Goal: Task Accomplishment & Management: Complete application form

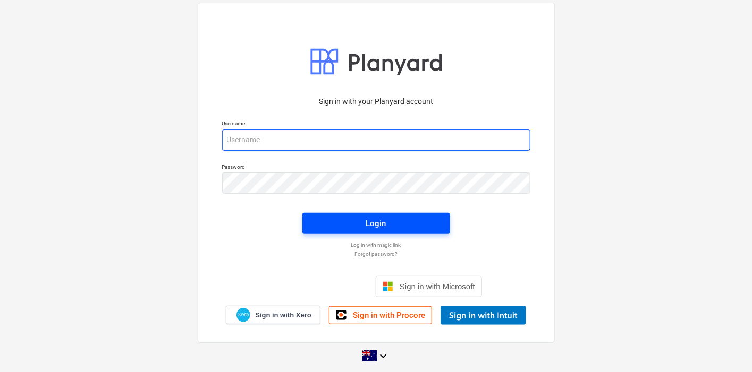
type input "[EMAIL_ADDRESS][DOMAIN_NAME]"
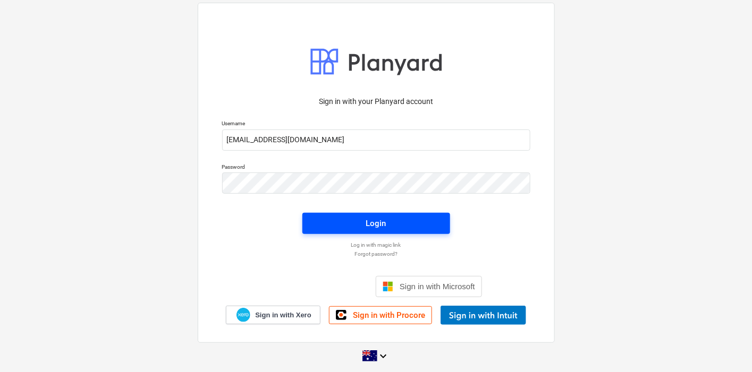
click at [368, 218] on div "Login" at bounding box center [376, 224] width 20 height 14
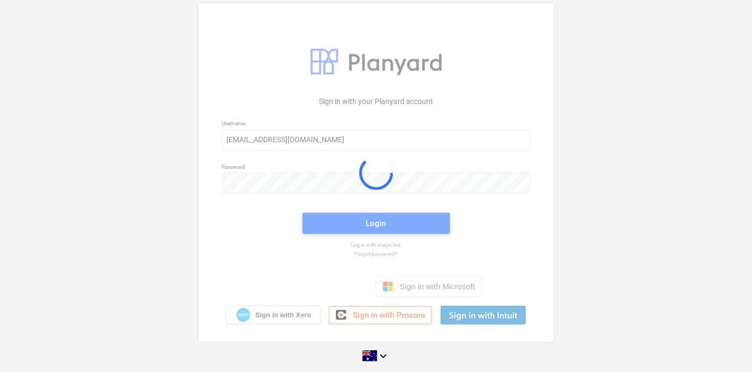
click at [368, 218] on div at bounding box center [376, 172] width 356 height 339
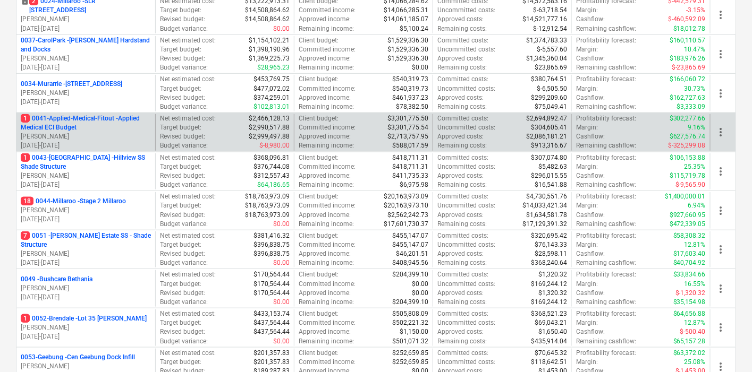
scroll to position [295, 0]
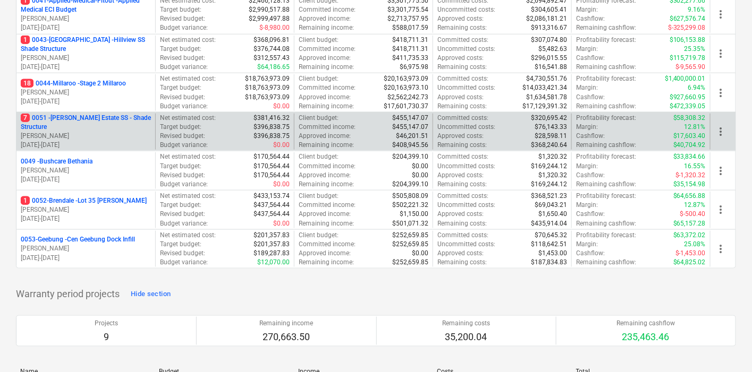
click at [80, 126] on p "7 0051 - [PERSON_NAME] Estate SS - Shade Structure" at bounding box center [86, 123] width 130 height 18
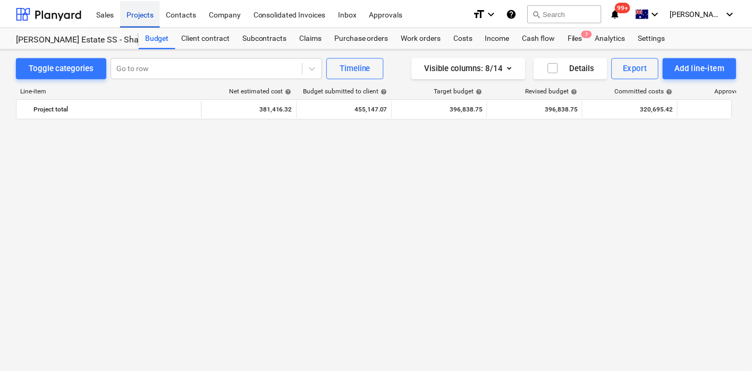
scroll to position [1177, 0]
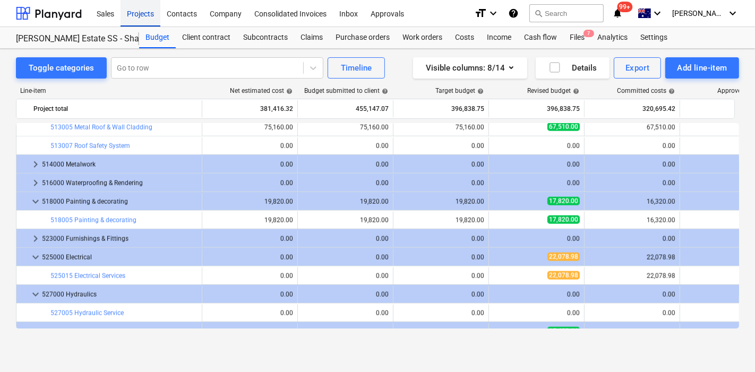
click at [141, 14] on div "Projects" at bounding box center [141, 12] width 40 height 27
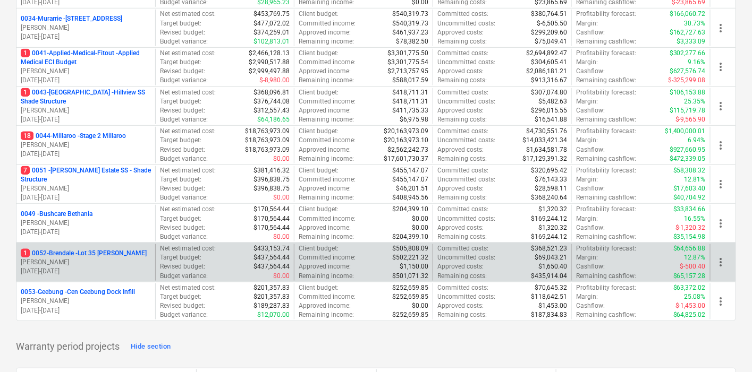
scroll to position [295, 0]
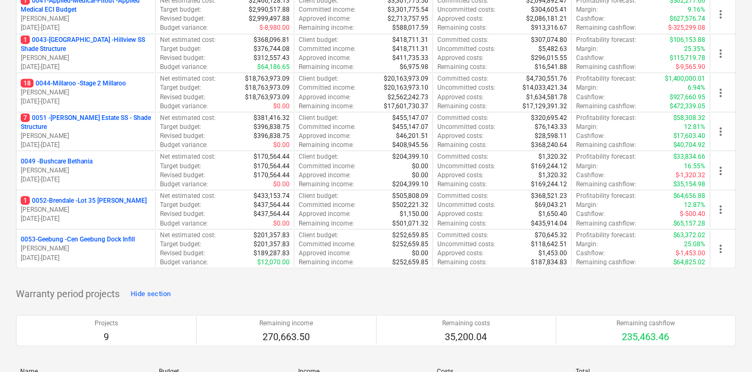
click at [81, 236] on p "0053-Geebung - Cen Geebung Dock Infill" at bounding box center [78, 239] width 114 height 9
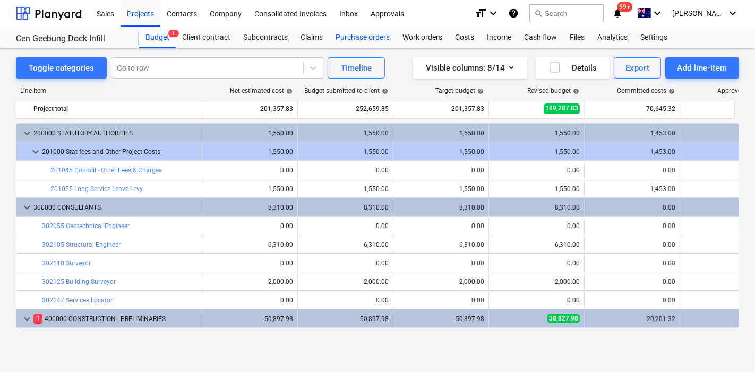
drag, startPoint x: 374, startPoint y: 37, endPoint x: 391, endPoint y: 45, distance: 18.6
click at [374, 37] on div "Purchase orders" at bounding box center [362, 37] width 67 height 21
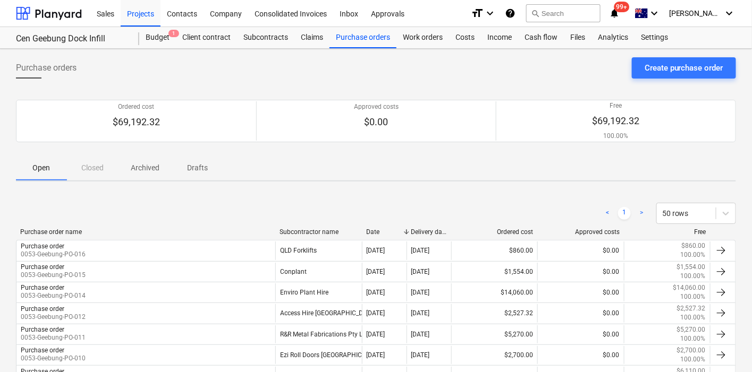
click at [654, 81] on div "Purchase orders Create purchase order" at bounding box center [376, 72] width 720 height 30
click at [649, 70] on div "Create purchase order" at bounding box center [683, 68] width 79 height 14
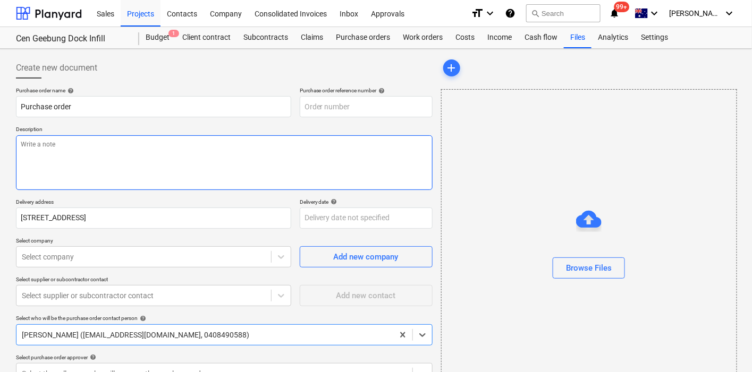
type textarea "x"
type input "0053-Geebung-PO-017"
drag, startPoint x: 201, startPoint y: 158, endPoint x: 305, endPoint y: 109, distance: 115.2
click at [218, 149] on textarea at bounding box center [224, 162] width 416 height 55
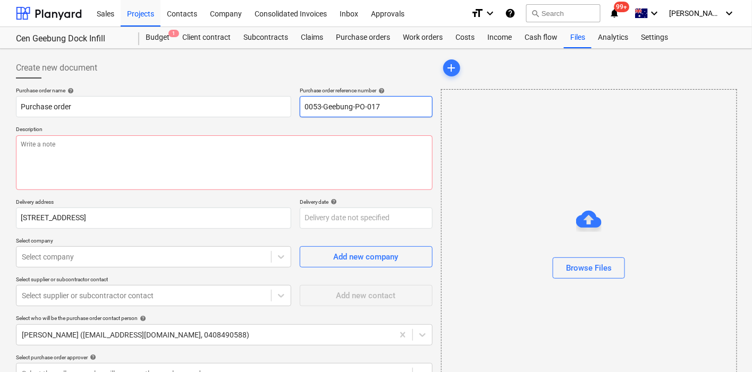
drag, startPoint x: 308, startPoint y: 108, endPoint x: 302, endPoint y: 114, distance: 7.5
click at [307, 109] on input "0053-Geebung-PO-017" at bounding box center [366, 106] width 133 height 21
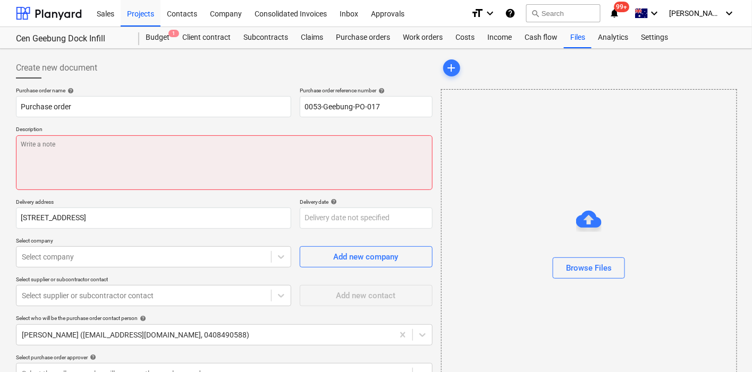
click at [261, 142] on textarea at bounding box center [224, 162] width 416 height 55
type textarea "x"
type textarea "s"
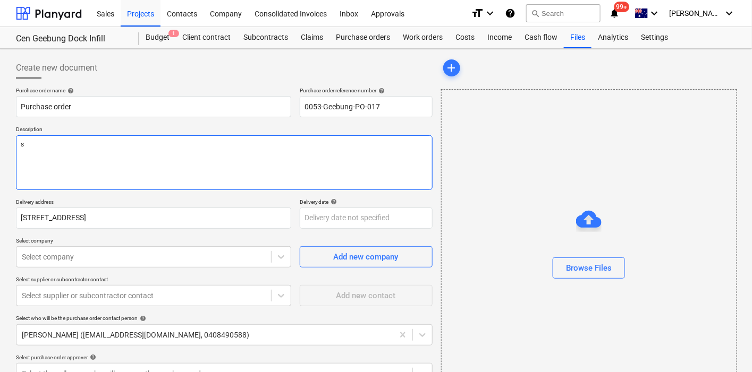
type textarea "x"
type textarea "sit"
type textarea "x"
type textarea "site"
type textarea "x"
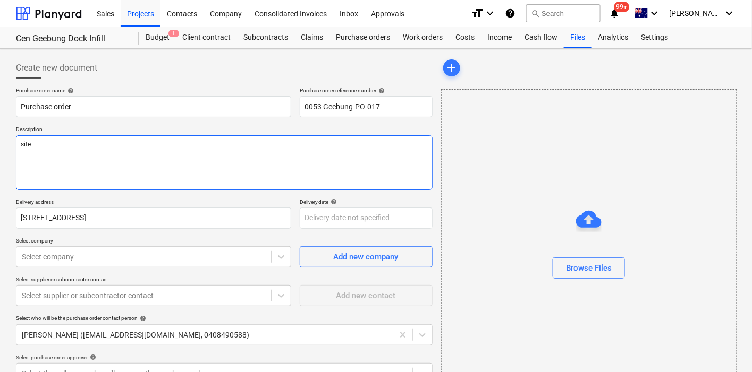
type textarea "site"
type textarea "x"
type textarea "site c"
type textarea "x"
type textarea "site co"
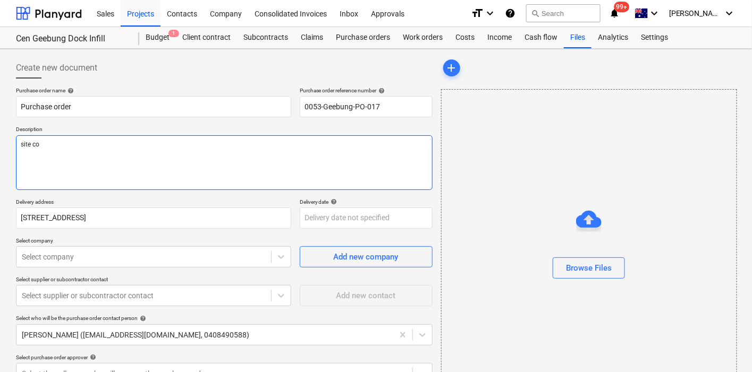
type textarea "x"
type textarea "site cont"
type textarea "x"
type textarea "site conta"
type textarea "x"
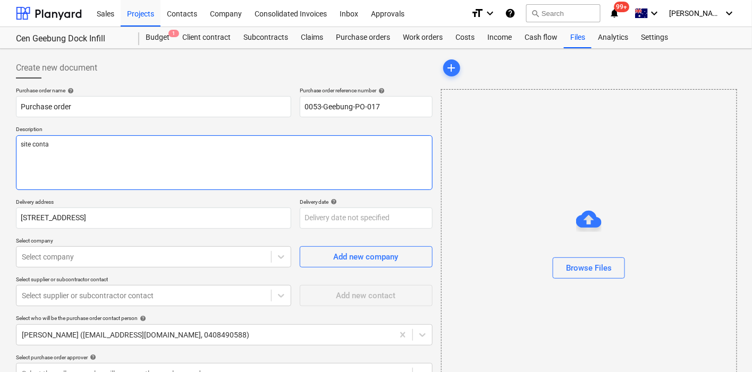
type textarea "site contac"
type textarea "x"
type textarea "site contact"
type textarea "x"
type textarea "site contact C"
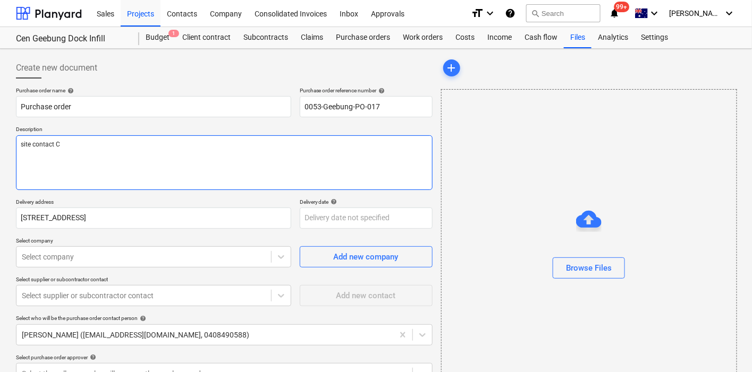
type textarea "x"
type textarea "site contact Ch"
type textarea "x"
type textarea "site contact Chr"
type textarea "x"
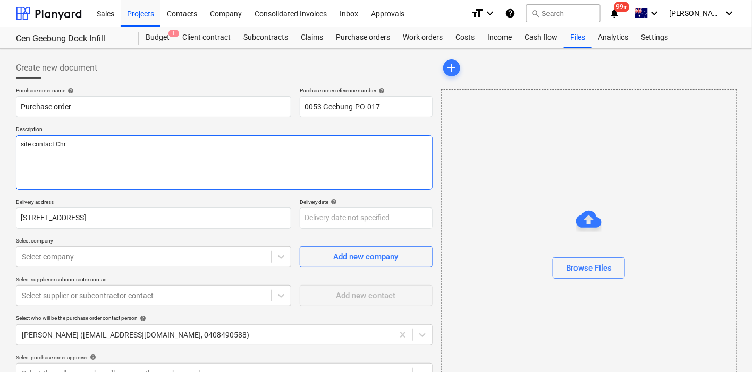
type textarea "site contact Chri"
type textarea "x"
type textarea "site contact [PERSON_NAME]"
type textarea "x"
type textarea "site contact [PERSON_NAME]"
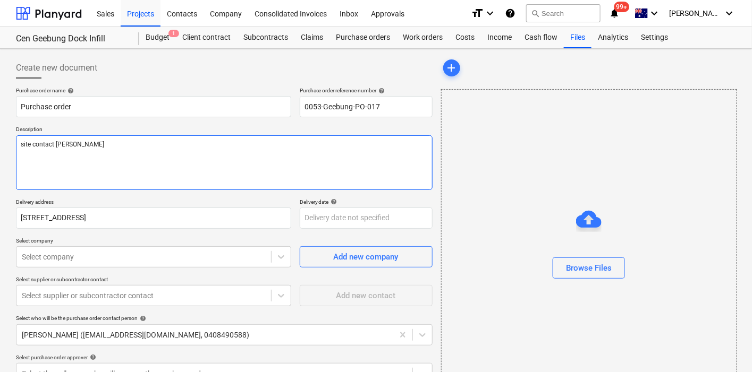
type textarea "x"
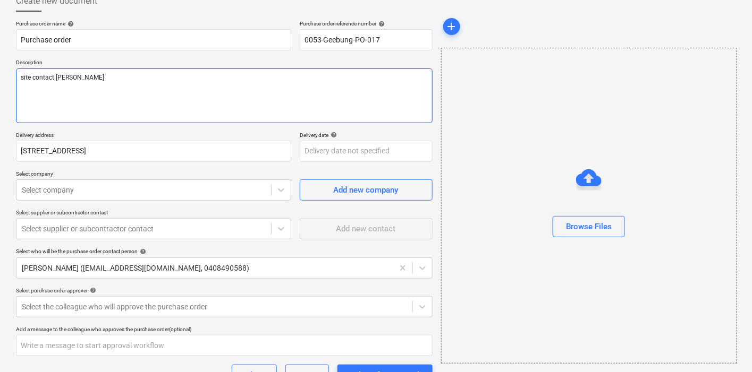
scroll to position [118, 0]
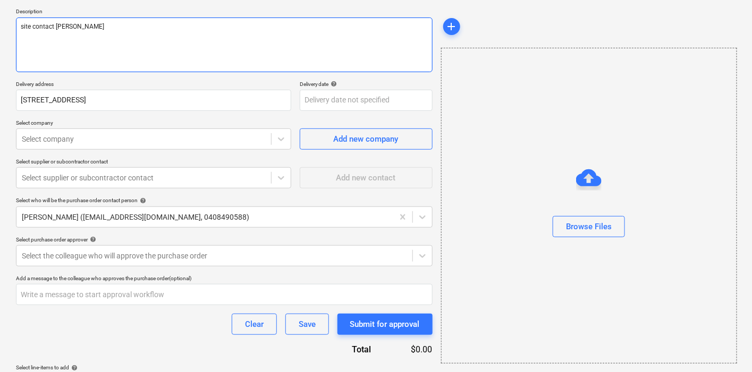
type textarea "site contact [PERSON_NAME]"
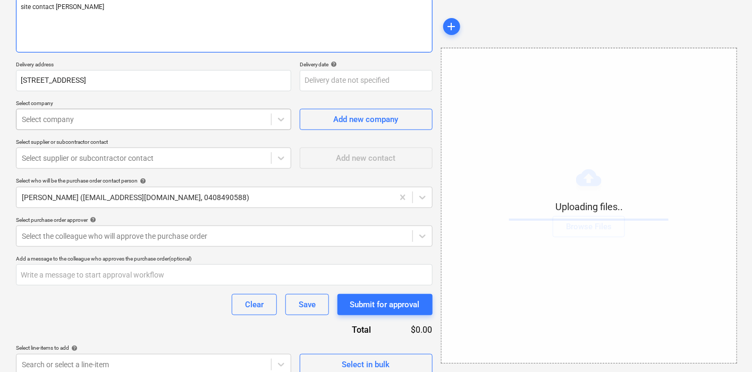
scroll to position [148, 0]
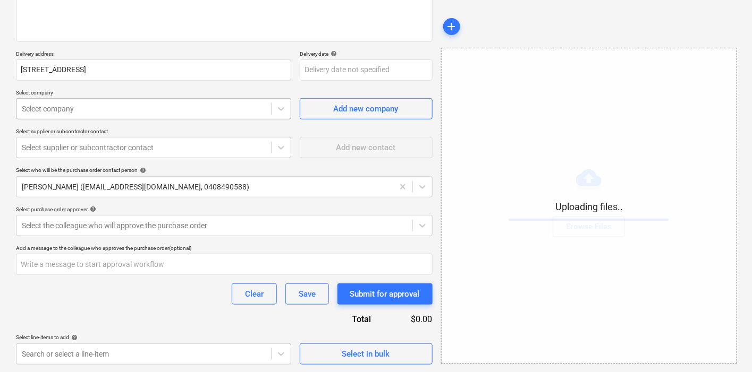
type textarea "x"
click at [149, 115] on div "Select company" at bounding box center [143, 108] width 254 height 15
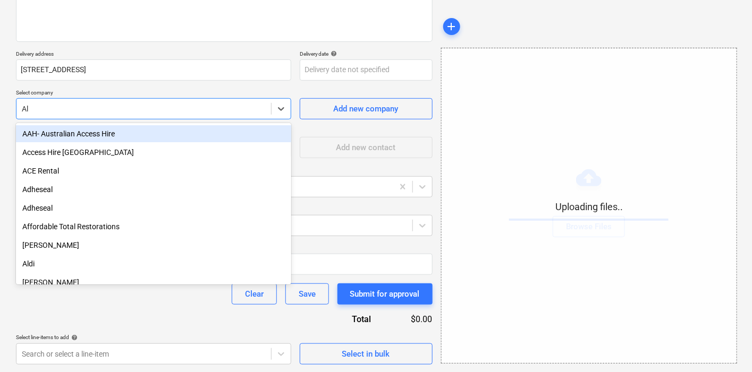
type input "Ale"
type textarea "x"
type input "[PERSON_NAME]"
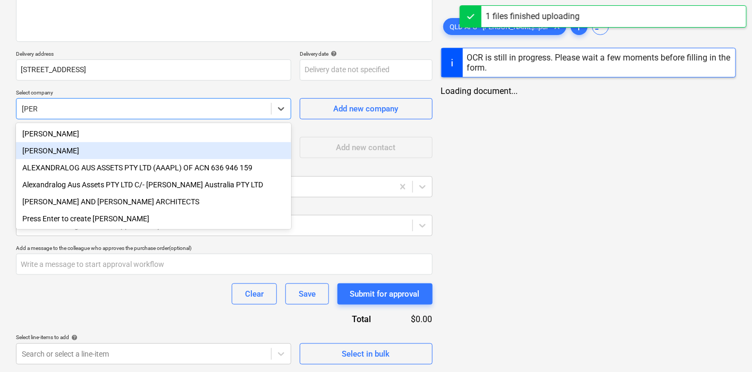
type textarea "x"
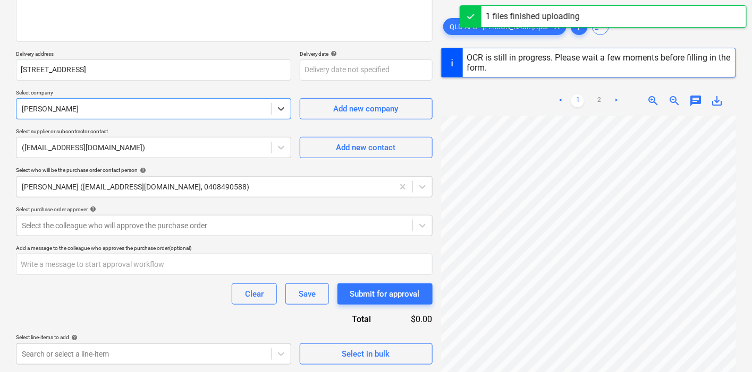
click at [437, 0] on html "Sales Projects Contacts Company Consolidated Invoices Inbox Approvals format_si…" at bounding box center [376, 38] width 752 height 372
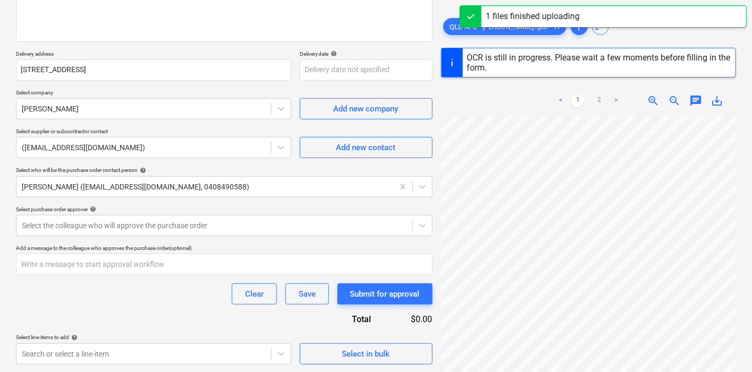
click at [467, 13] on div "Sales Projects Contacts Company Consolidated Invoices Inbox Approvals format_si…" at bounding box center [376, 38] width 752 height 372
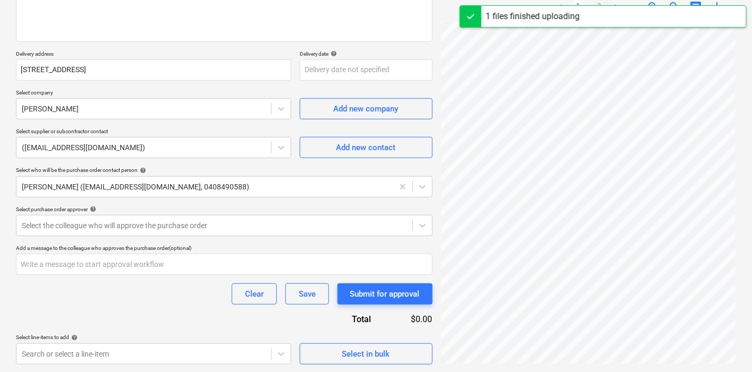
scroll to position [253, 343]
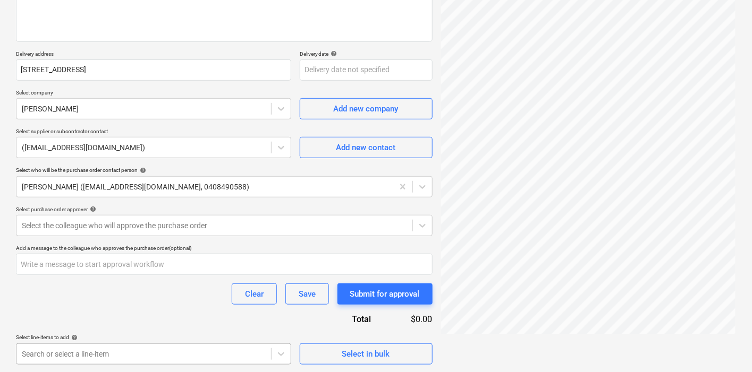
type textarea "x"
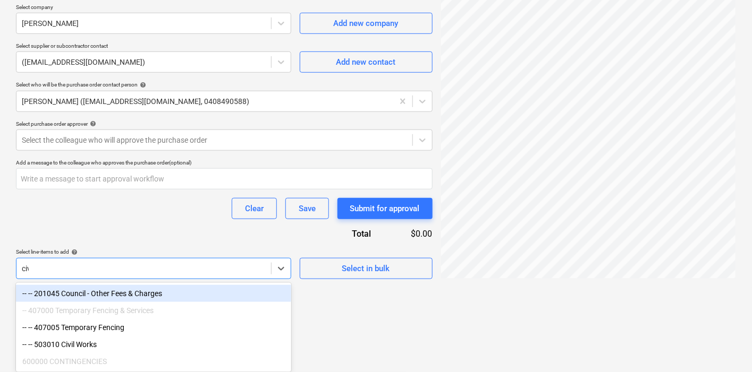
scroll to position [165, 0]
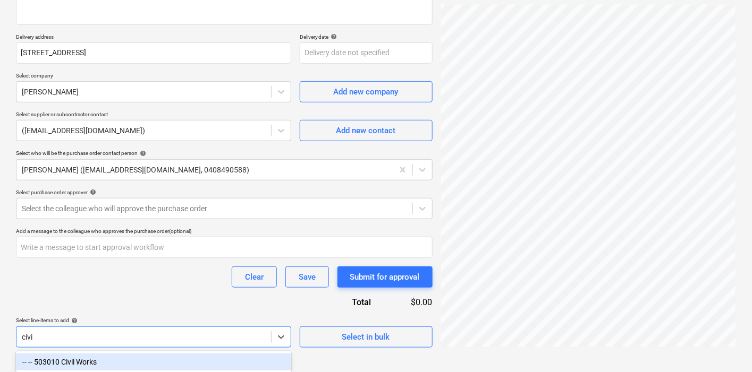
type input "civil"
type textarea "x"
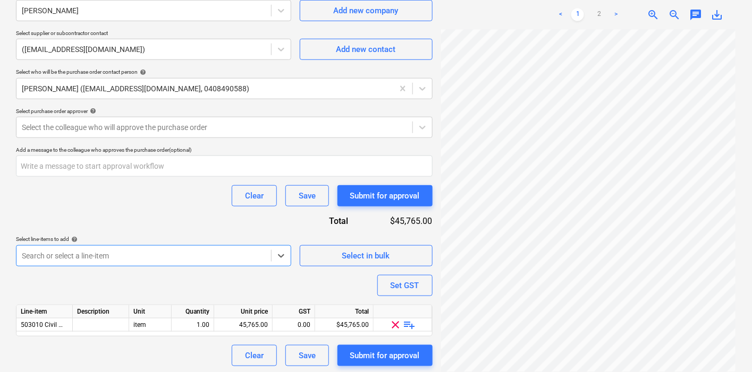
scroll to position [248, 0]
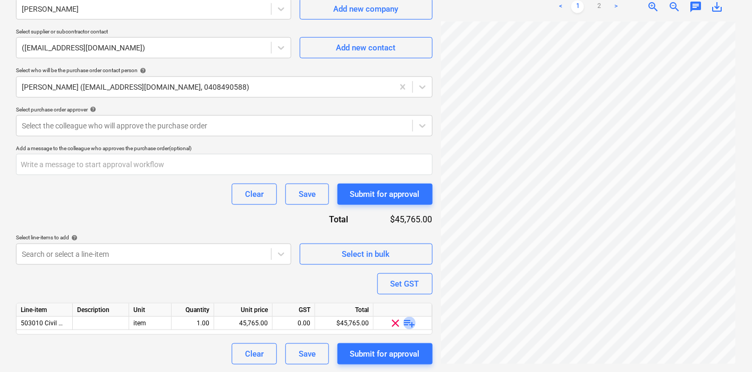
click at [407, 321] on span "playlist_add" at bounding box center [409, 323] width 13 height 13
type textarea "x"
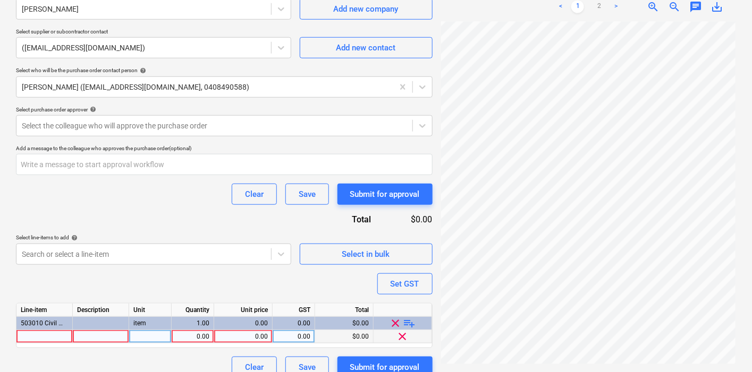
click at [55, 338] on div at bounding box center [44, 336] width 56 height 13
type input "T"
type input "CBR 15"
type textarea "x"
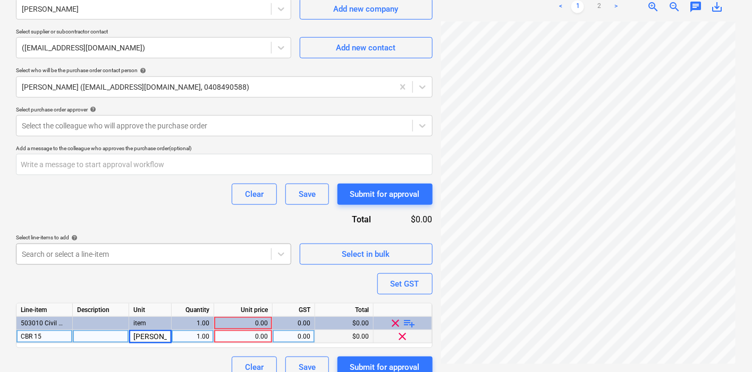
type input "Tonne"
type textarea "x"
type input "732"
type textarea "x"
type input "29.9"
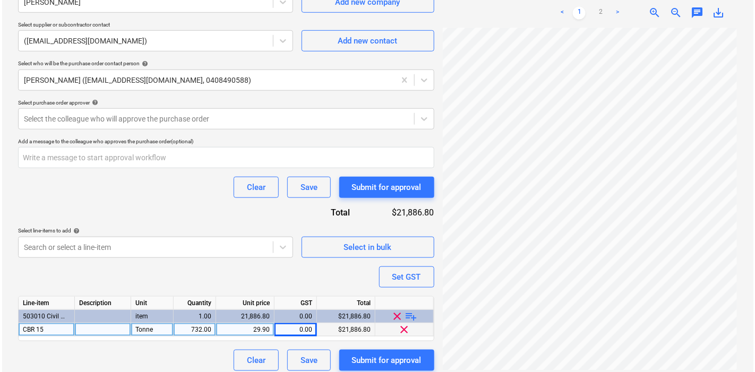
scroll to position [261, 0]
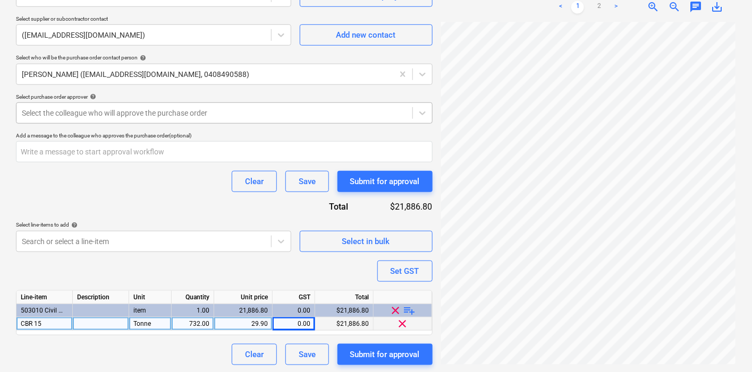
click at [116, 103] on div "Select the colleague who will approve the purchase order" at bounding box center [224, 113] width 416 height 21
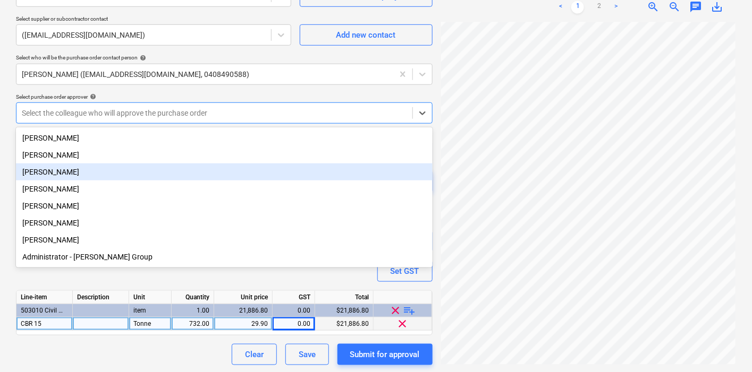
click at [115, 171] on div "[PERSON_NAME]" at bounding box center [224, 172] width 416 height 17
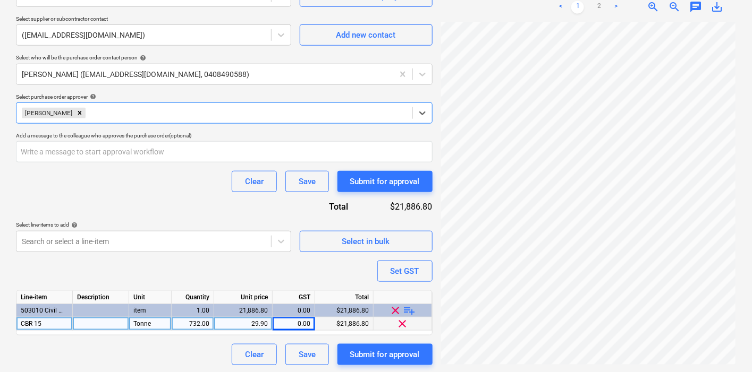
click at [174, 121] on div "[PERSON_NAME]" at bounding box center [224, 113] width 416 height 21
click at [364, 354] on div "Submit for approval" at bounding box center [385, 355] width 70 height 14
type textarea "x"
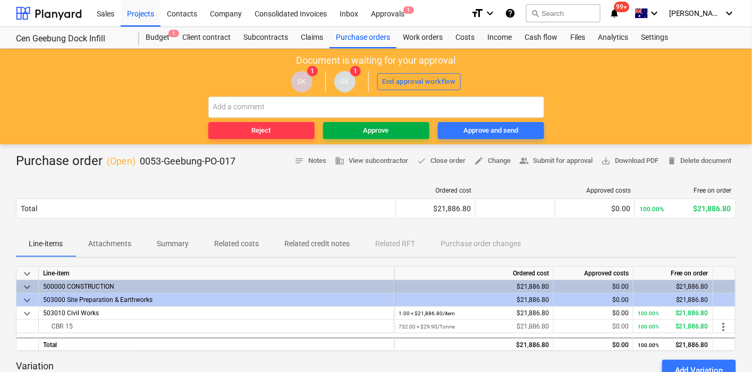
click at [380, 127] on div "Approve" at bounding box center [375, 131] width 25 height 12
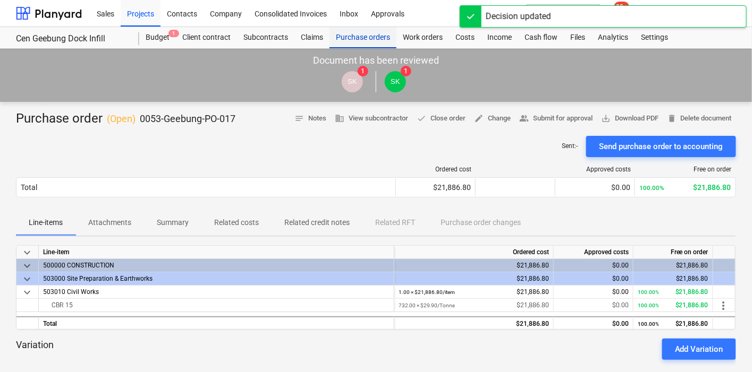
click at [361, 46] on div "Purchase orders" at bounding box center [362, 37] width 67 height 21
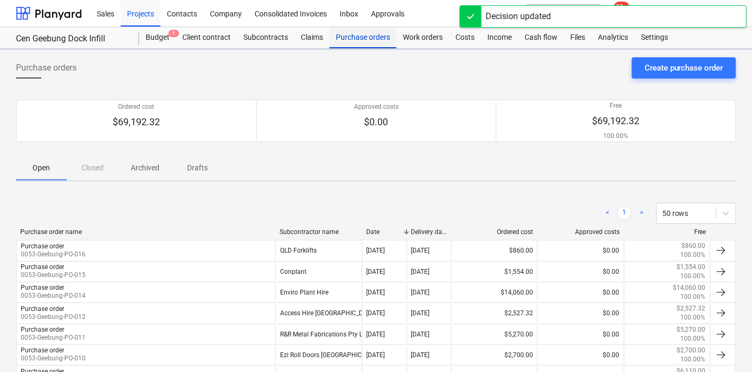
click at [360, 44] on div "Purchase orders" at bounding box center [362, 37] width 67 height 21
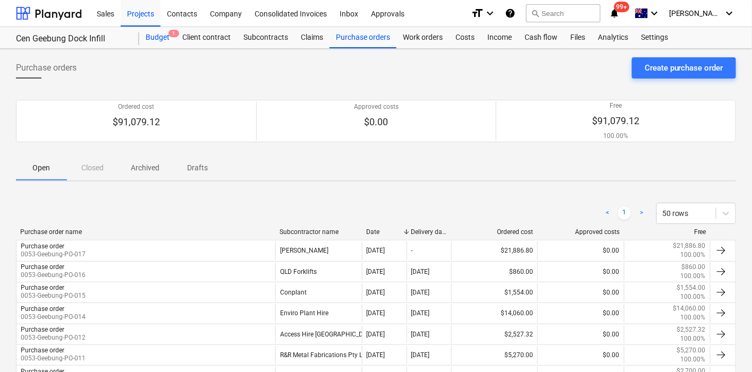
click at [146, 45] on div "Budget 1" at bounding box center [157, 37] width 37 height 21
